Goal: Navigation & Orientation: Find specific page/section

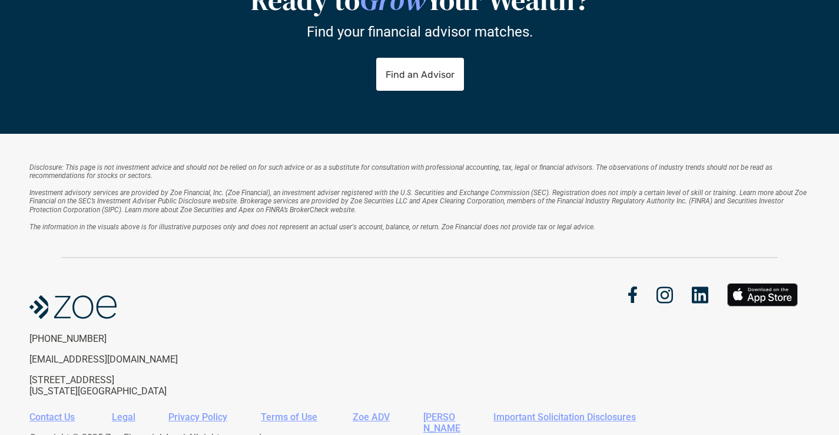
scroll to position [807, 0]
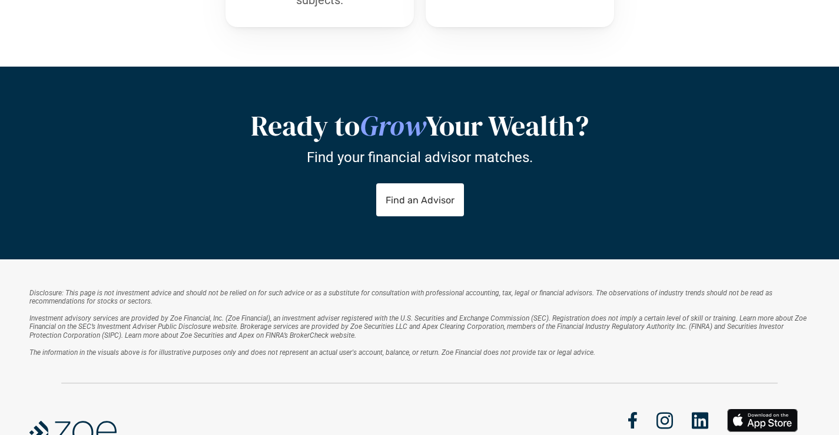
click at [445, 224] on div "Ready to Grow Your Wealth? Find your financial advisor matches. Find an Advisor" at bounding box center [419, 163] width 839 height 192
click at [445, 211] on link "Find an Advisor" at bounding box center [420, 200] width 88 height 33
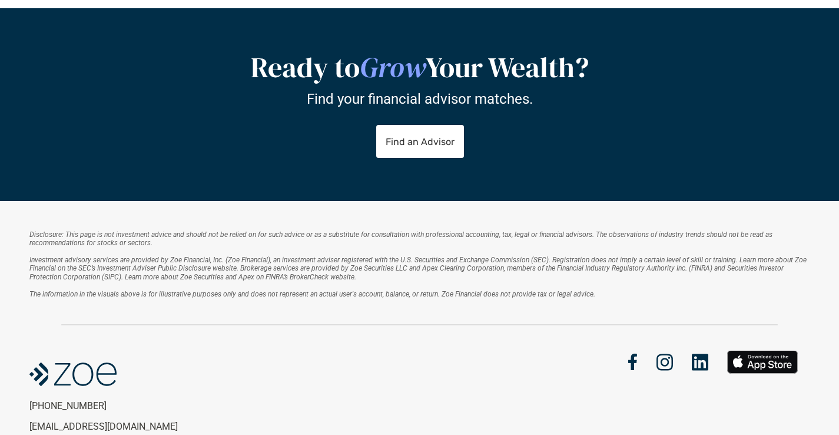
scroll to position [987, 0]
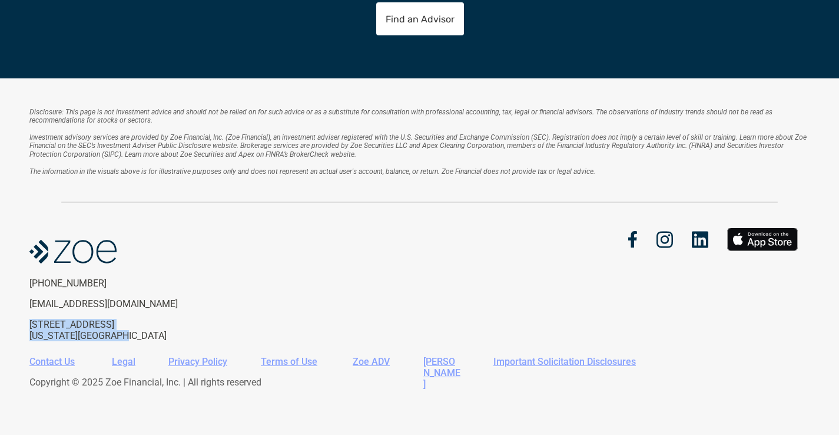
drag, startPoint x: 28, startPoint y: 326, endPoint x: 122, endPoint y: 337, distance: 94.9
click at [122, 337] on div "Disclosure: This page is not investment advice and should not be relied on for …" at bounding box center [419, 256] width 839 height 356
copy p "[STREET_ADDRESS][US_STATE]"
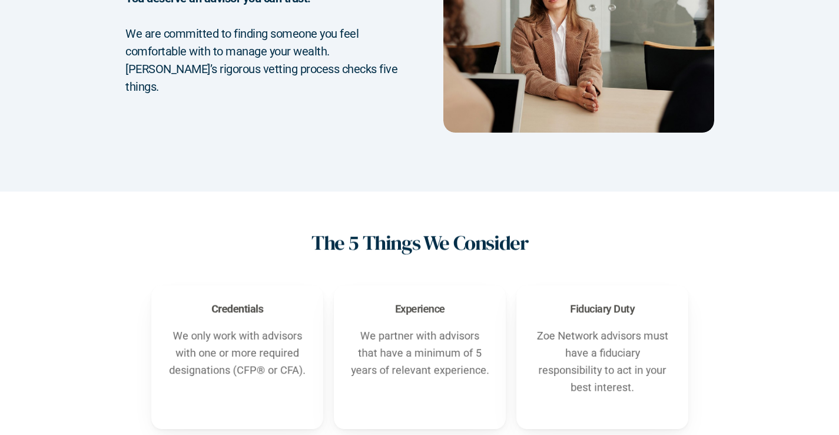
scroll to position [0, 0]
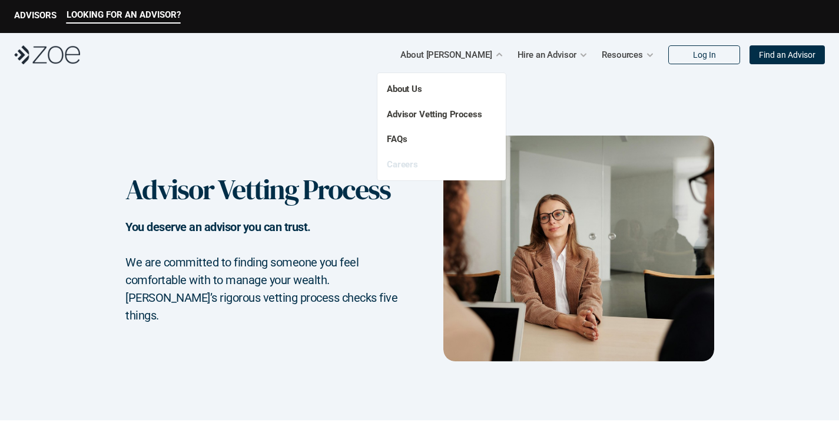
click at [406, 165] on link "Careers" at bounding box center [402, 164] width 31 height 11
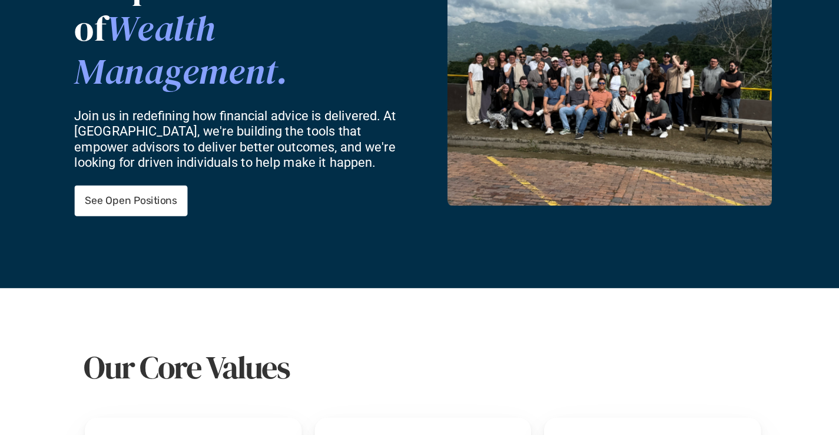
scroll to position [143, 0]
